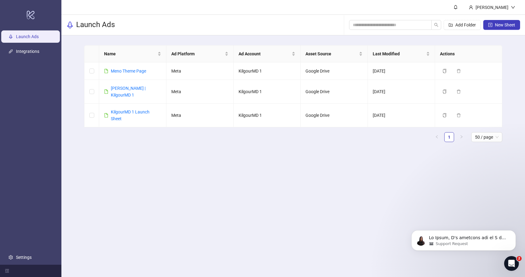
click at [512, 269] on div "Open Intercom Messenger" at bounding box center [512, 263] width 20 height 20
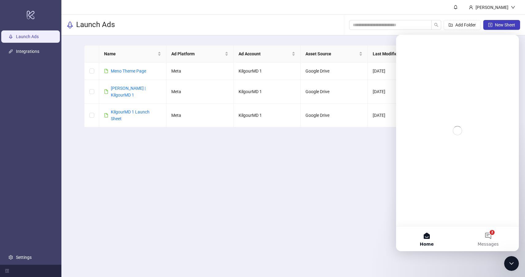
click at [512, 265] on icon "Close Intercom Messenger" at bounding box center [511, 263] width 7 height 7
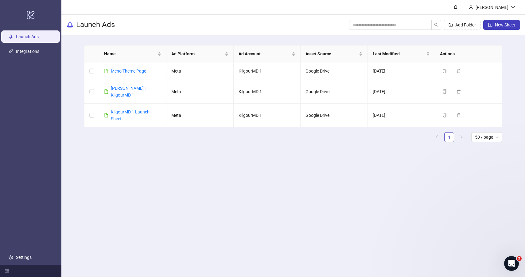
click at [512, 265] on icon "Open Intercom Messenger" at bounding box center [512, 263] width 10 height 10
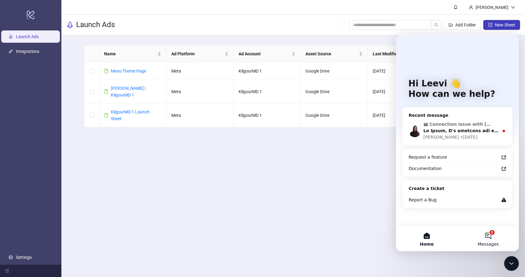
click at [495, 240] on button "2 Messages" at bounding box center [488, 238] width 61 height 25
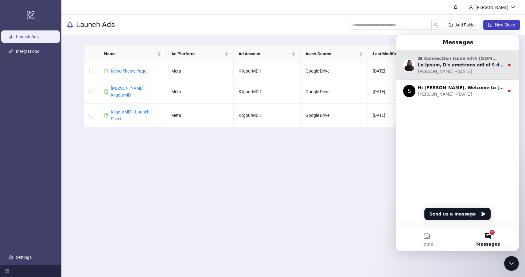
click at [468, 55] on div "Connection Issue with [DOMAIN_NAME] to [DOMAIN_NAME] and TikTok [PERSON_NAME] •…" at bounding box center [457, 64] width 123 height 29
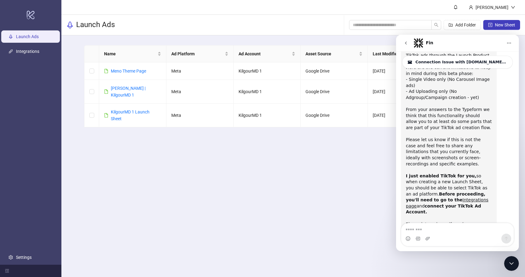
scroll to position [494, 0]
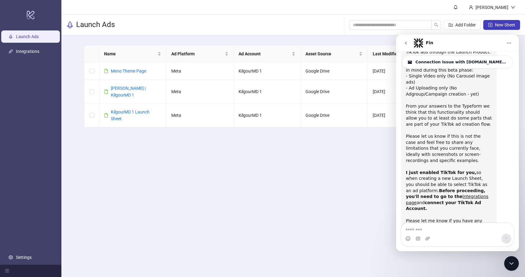
click at [291, 147] on main "Name Ad Platform Ad Account Asset Source Last Modified Actions Meno Theme Page …" at bounding box center [293, 95] width 428 height 121
click at [26, 54] on link "Integrations" at bounding box center [27, 51] width 23 height 5
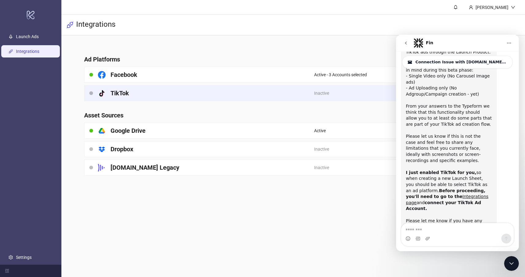
click at [172, 97] on div "platform/tik_tok TikTok" at bounding box center [199, 92] width 230 height 15
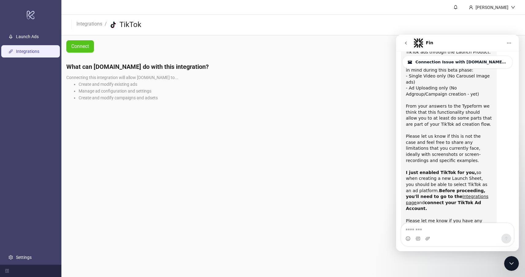
click at [515, 260] on div "Close Intercom Messenger" at bounding box center [511, 263] width 15 height 15
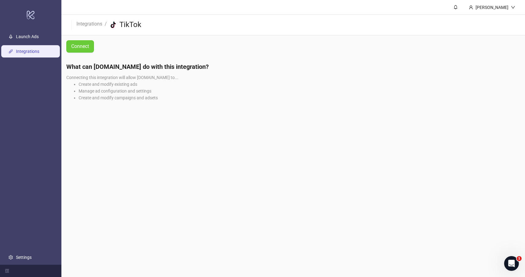
click at [83, 46] on span "Connect" at bounding box center [80, 47] width 18 height 6
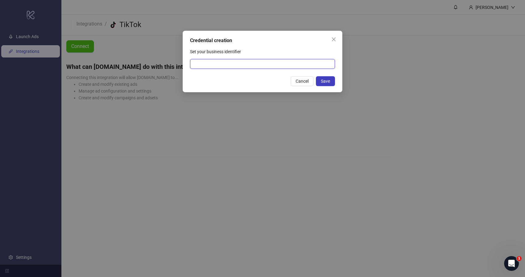
click at [208, 63] on input "Set your business identifier" at bounding box center [262, 64] width 145 height 10
click at [216, 45] on div "Credential creation Set your business identifier Cancel Save" at bounding box center [263, 61] width 160 height 61
